Goal: Task Accomplishment & Management: Use online tool/utility

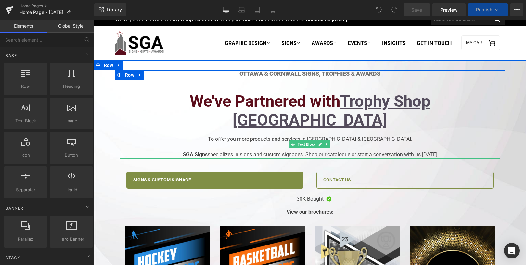
scroll to position [10, 0]
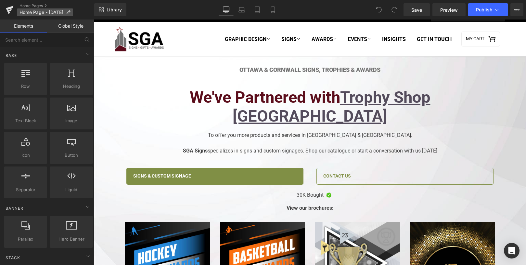
click at [63, 13] on span "Home Page - [DATE]" at bounding box center [41, 12] width 44 height 5
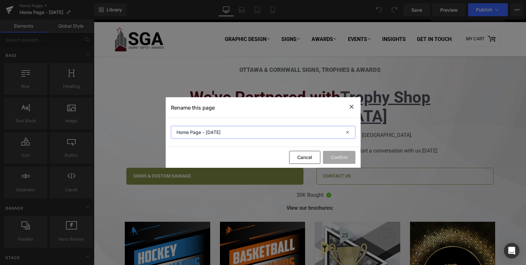
click at [232, 135] on input "Home Page - [DATE]" at bounding box center [263, 132] width 184 height 13
drag, startPoint x: 207, startPoint y: 132, endPoint x: 301, endPoint y: 133, distance: 94.1
click at [298, 133] on input "Home Page - [DATE]" at bounding box center [263, 132] width 184 height 13
type input "Home Page - [DATE]"
click at [341, 152] on button "Confirm" at bounding box center [339, 157] width 32 height 13
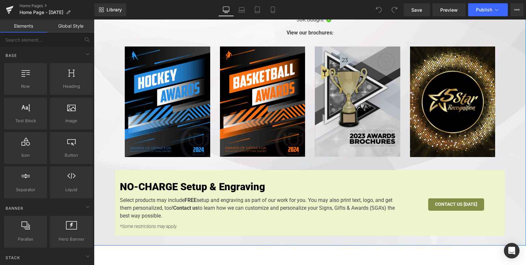
scroll to position [167, 0]
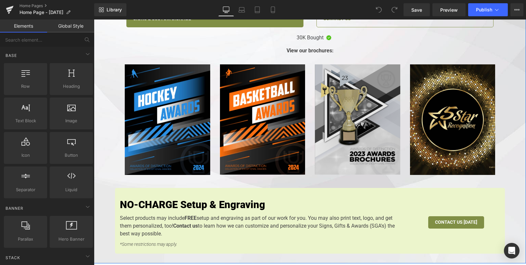
click at [335, 106] on img at bounding box center [357, 119] width 85 height 110
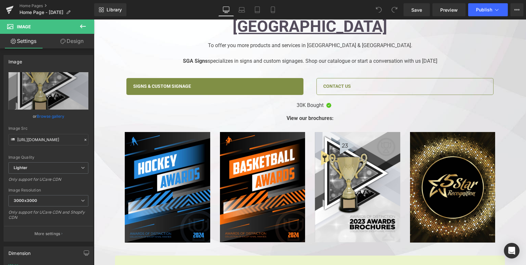
scroll to position [93, 0]
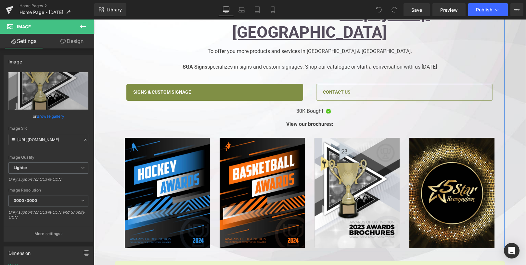
click at [501, 132] on div "Ottawa & CornwAll Signs, Trophies & Awards Heading We've Partnered with Trophy …" at bounding box center [310, 116] width 390 height 268
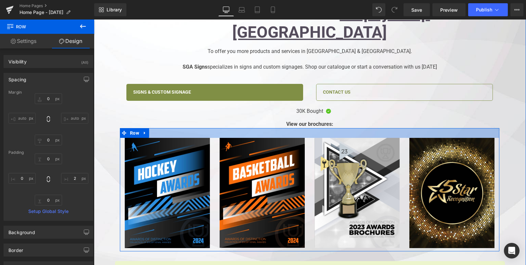
click at [205, 128] on div at bounding box center [309, 133] width 379 height 10
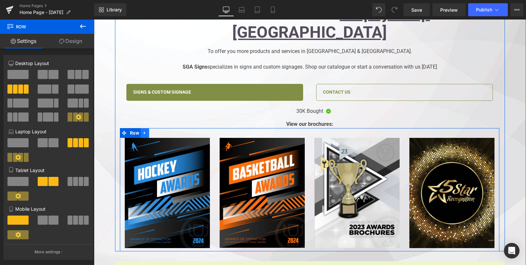
click at [141, 128] on link at bounding box center [145, 133] width 8 height 10
click at [168, 130] on icon at bounding box center [170, 132] width 5 height 5
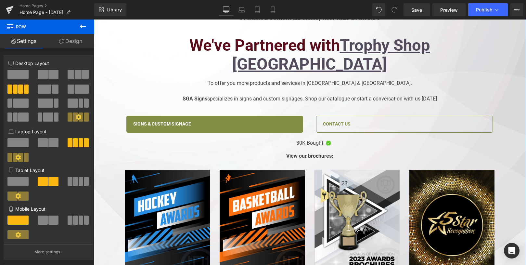
scroll to position [0, 0]
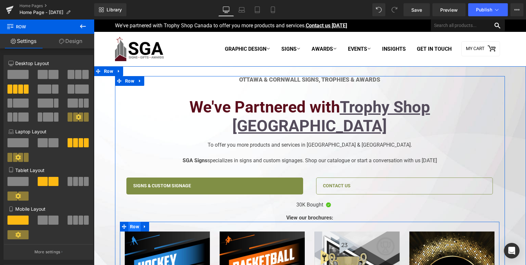
click at [133, 221] on span "Row" at bounding box center [134, 226] width 12 height 10
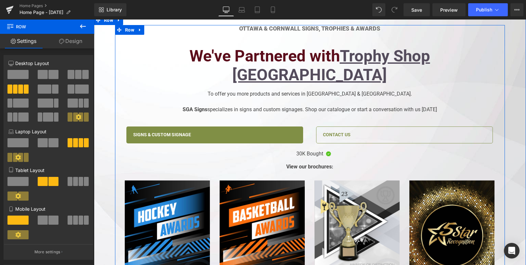
scroll to position [96, 0]
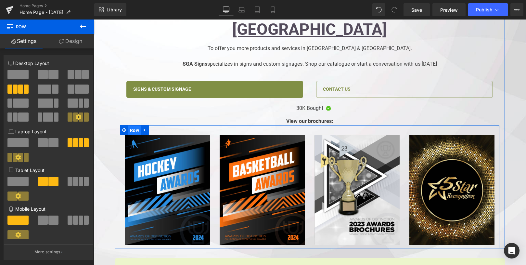
click at [128, 125] on span "Row" at bounding box center [134, 130] width 12 height 10
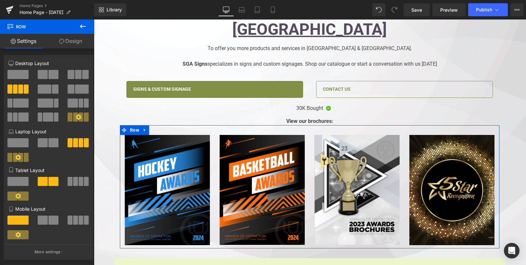
click at [59, 39] on icon at bounding box center [61, 41] width 5 height 5
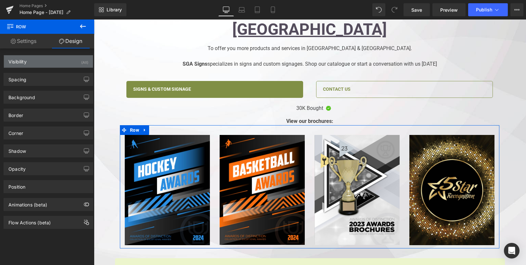
click at [38, 62] on div "Visibility (All)" at bounding box center [48, 61] width 89 height 12
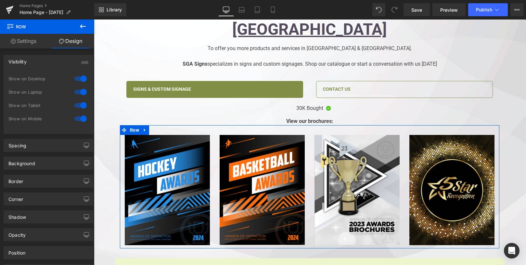
click at [79, 77] on div at bounding box center [81, 78] width 16 height 10
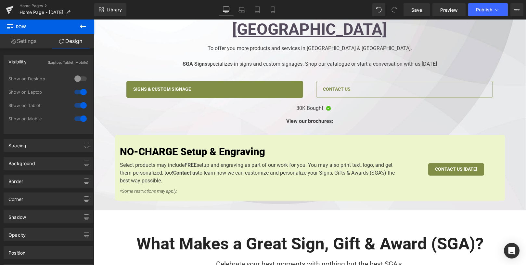
click at [81, 93] on div at bounding box center [81, 92] width 16 height 10
click at [78, 109] on div at bounding box center [81, 105] width 16 height 10
click at [78, 117] on div at bounding box center [81, 118] width 16 height 10
click at [82, 106] on div at bounding box center [81, 105] width 16 height 10
click at [80, 95] on div at bounding box center [81, 92] width 16 height 10
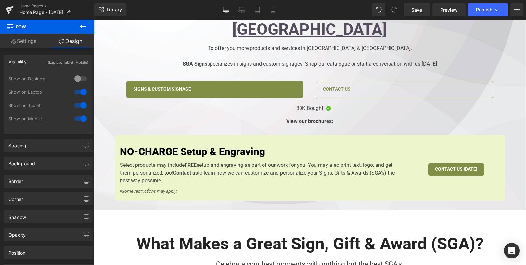
click at [82, 85] on div "Show on Desktop" at bounding box center [48, 81] width 80 height 13
click at [78, 80] on div at bounding box center [81, 78] width 16 height 10
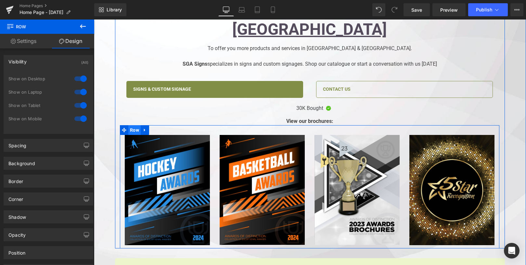
click at [130, 125] on span "Row" at bounding box center [134, 130] width 12 height 10
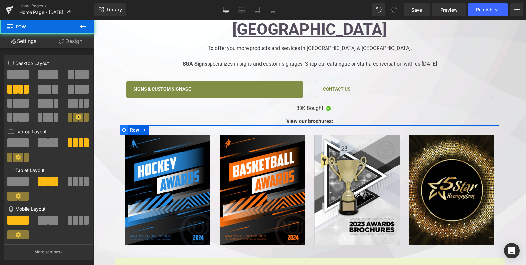
click at [122, 128] on icon at bounding box center [124, 130] width 5 height 5
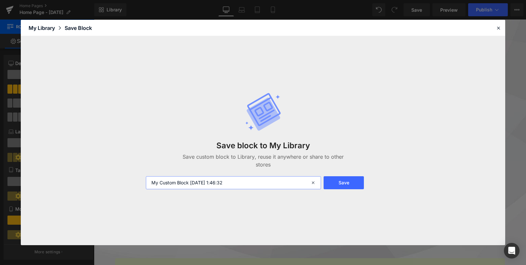
click at [250, 182] on input "My Custom Block [DATE] 1:46:32" at bounding box center [233, 182] width 175 height 13
click at [236, 183] on input "My Custom Block [DATE] 1:46:32" at bounding box center [233, 182] width 175 height 13
drag, startPoint x: 189, startPoint y: 182, endPoint x: 110, endPoint y: 177, distance: 78.4
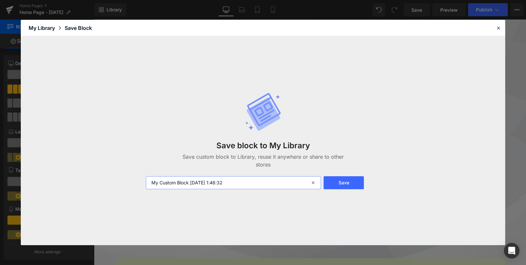
click at [110, 177] on div "Save block to My Library Save custom block to Library, reuse it anywhere or sha…" at bounding box center [263, 140] width 484 height 209
type input "Brochures Row Backup - [DATE]"
click at [338, 184] on button "Save" at bounding box center [343, 182] width 40 height 13
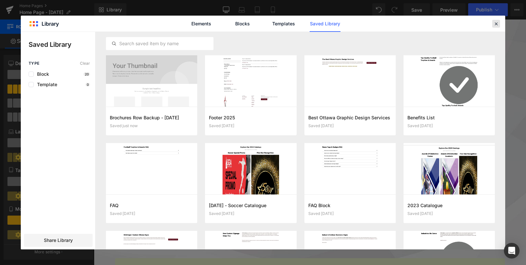
click at [497, 25] on icon at bounding box center [496, 24] width 6 height 6
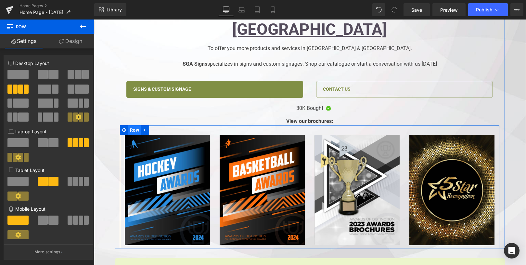
click at [130, 125] on span "Row" at bounding box center [134, 130] width 12 height 10
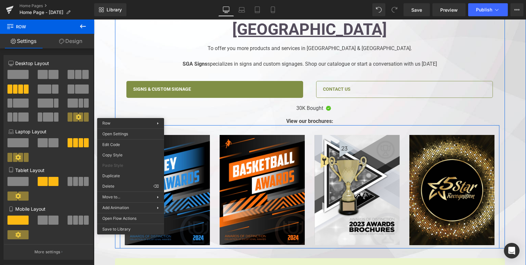
click at [132, 125] on div "Image Image Image Image Row" at bounding box center [309, 186] width 379 height 123
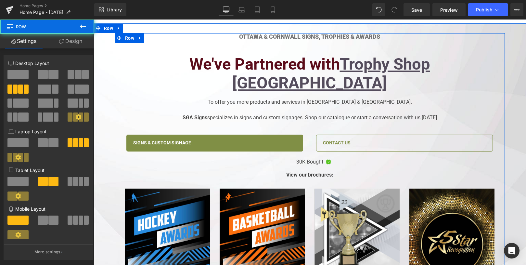
scroll to position [0, 0]
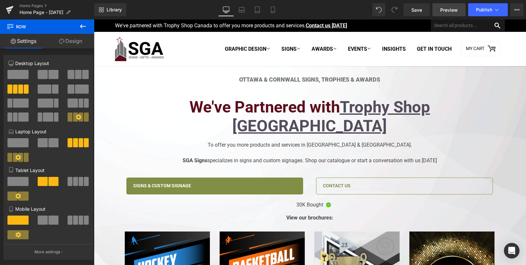
click at [445, 11] on span "Preview" at bounding box center [449, 9] width 18 height 7
click at [411, 13] on span "Save" at bounding box center [416, 9] width 11 height 7
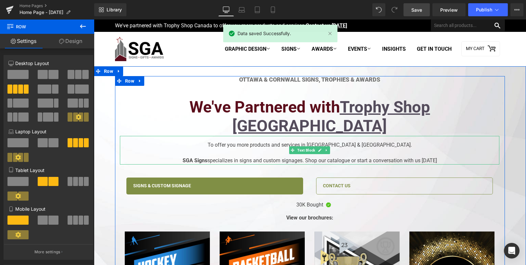
click at [258, 149] on div at bounding box center [309, 153] width 379 height 8
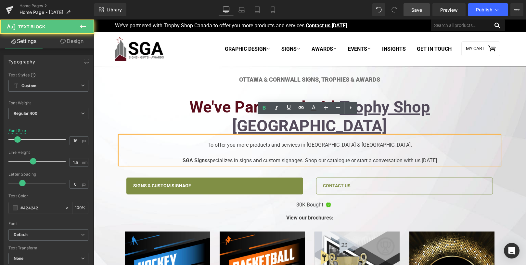
click at [278, 156] on div "SGA Signs specializes in signs and custom signages. Shop our catalogue or start…" at bounding box center [309, 160] width 379 height 8
click at [291, 156] on div "SGA Signs specializes in signs and custom signages. Shop our catalogue or start…" at bounding box center [309, 160] width 379 height 8
click at [254, 156] on div "SGA Signs specializes in signs and custom signs. Shop our catalogue or start a …" at bounding box center [309, 160] width 379 height 8
click at [252, 156] on div "SGA Signs specializes in signs and custom signs. Shop our catalogue or start a …" at bounding box center [309, 160] width 379 height 8
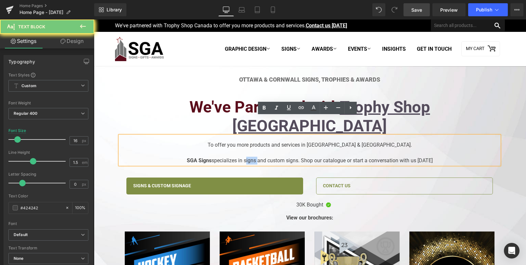
click at [252, 156] on div "SGA Signs specializes in signs and custom signs. Shop our catalogue or start a …" at bounding box center [309, 160] width 379 height 8
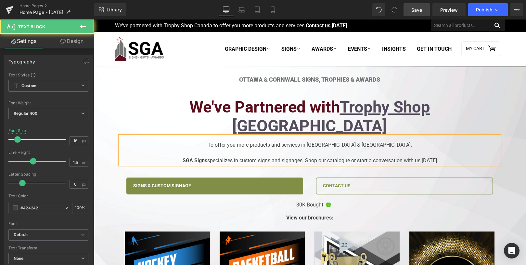
click at [355, 156] on div "SGA Signs specializes in custom signs and signages. Shop our catalogue or start…" at bounding box center [309, 160] width 379 height 8
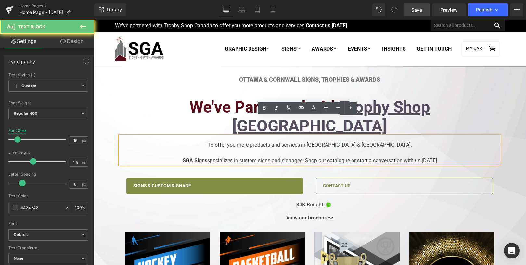
click at [353, 156] on div "SGA Signs specializes in custom signs and signages. Shop our catalogue or start…" at bounding box center [309, 160] width 379 height 8
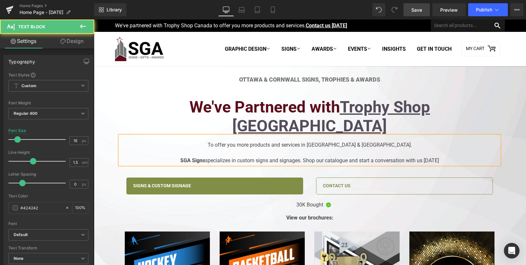
click at [300, 156] on div "SGA Signs specializes in custom signs and signages. Shop our catalogue and star…" at bounding box center [309, 160] width 379 height 8
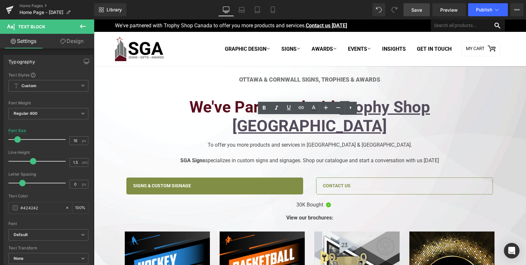
click at [424, 13] on link "Save" at bounding box center [416, 9] width 26 height 13
